Goal: Task Accomplishment & Management: Manage account settings

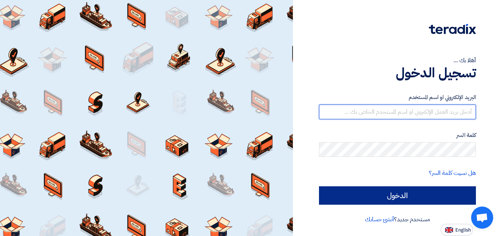
type input "[EMAIL_ADDRESS][DOMAIN_NAME]"
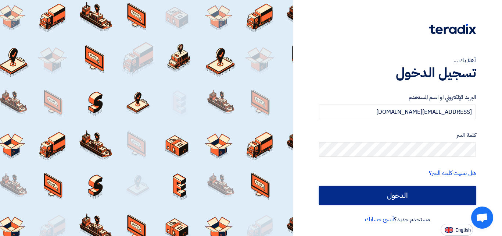
click at [402, 198] on input "الدخول" at bounding box center [397, 195] width 157 height 18
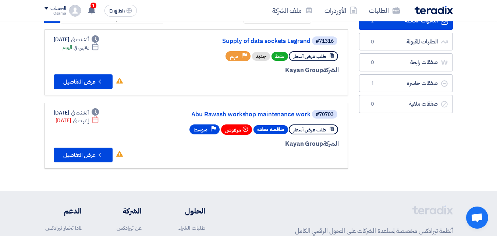
scroll to position [74, 0]
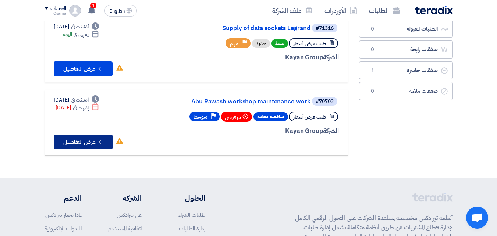
click at [90, 141] on button "Check details عرض التفاصيل" at bounding box center [83, 142] width 59 height 15
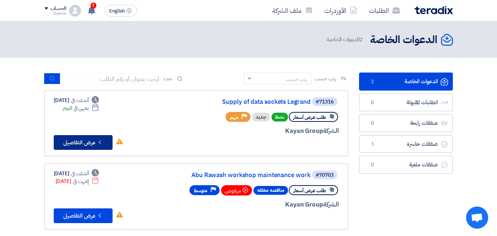
click at [79, 141] on button "Check details عرض التفاصيل" at bounding box center [83, 142] width 59 height 15
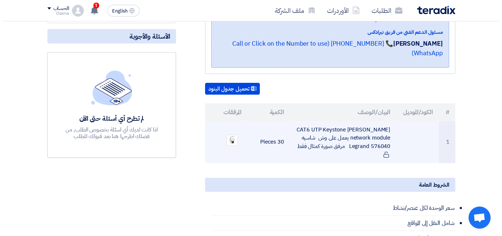
scroll to position [147, 0]
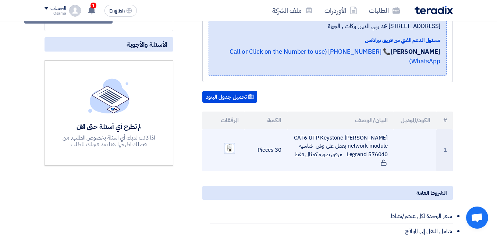
click at [227, 147] on img at bounding box center [229, 148] width 10 height 10
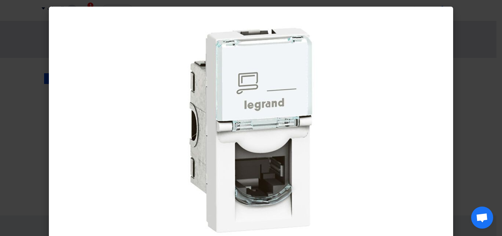
click at [479, 39] on modal-container at bounding box center [251, 118] width 502 height 236
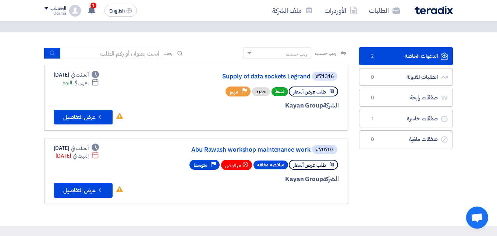
scroll to position [37, 0]
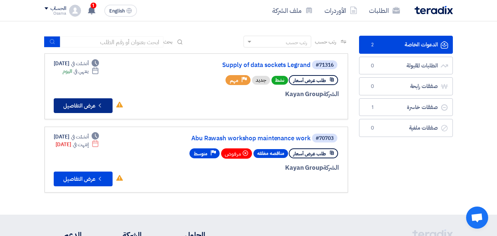
click at [76, 102] on button "Check details عرض التفاصيل" at bounding box center [83, 105] width 59 height 15
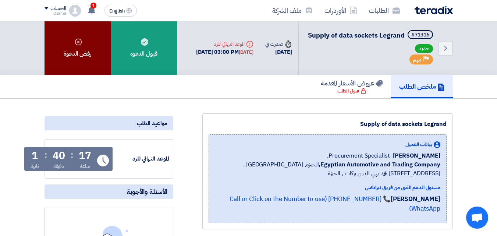
click at [73, 49] on div "رفض الدعوة" at bounding box center [78, 47] width 66 height 53
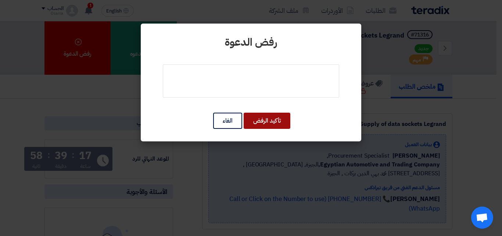
click at [262, 119] on button "تأكيد الرفض" at bounding box center [267, 121] width 47 height 16
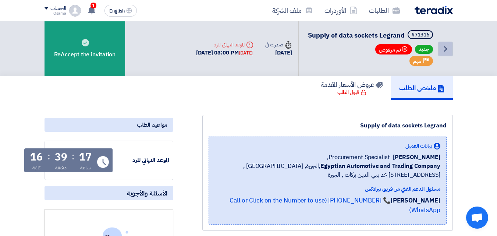
click at [449, 53] on icon "Back" at bounding box center [445, 49] width 9 height 9
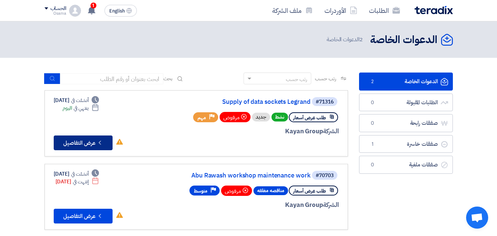
click at [79, 138] on button "Check details عرض التفاصيل" at bounding box center [83, 142] width 59 height 15
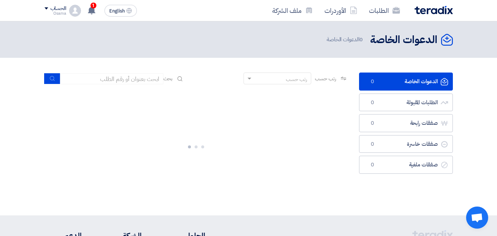
click at [417, 79] on link "الدعوات الخاصة الدعوات الخاصة 0" at bounding box center [406, 81] width 94 height 18
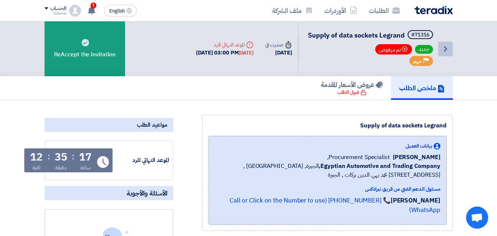
click at [447, 53] on icon "Back" at bounding box center [445, 49] width 9 height 9
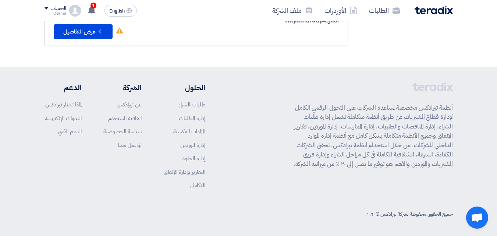
scroll to position [185, 0]
